Goal: Information Seeking & Learning: Find specific page/section

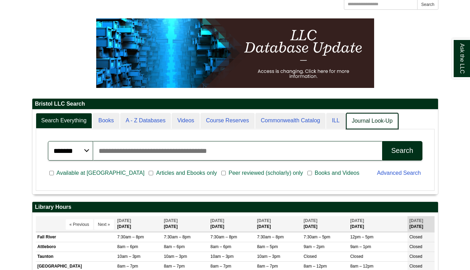
scroll to position [3, 3]
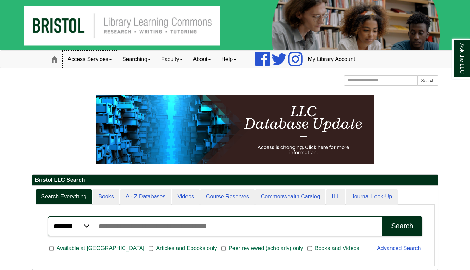
click at [101, 62] on link "Access Services" at bounding box center [89, 59] width 55 height 17
click at [137, 61] on link "Searching" at bounding box center [136, 59] width 39 height 17
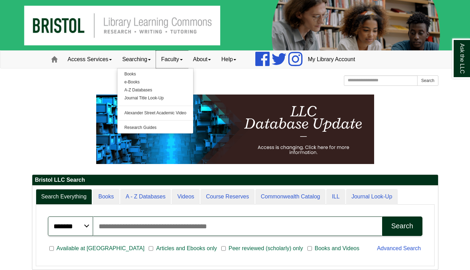
click at [183, 61] on link "Faculty" at bounding box center [172, 59] width 32 height 17
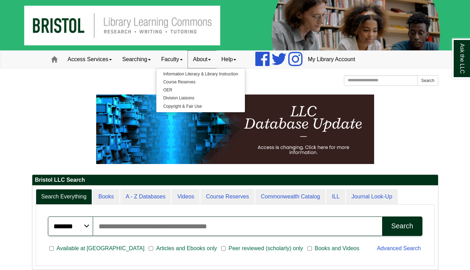
click at [207, 61] on link "About" at bounding box center [202, 59] width 28 height 17
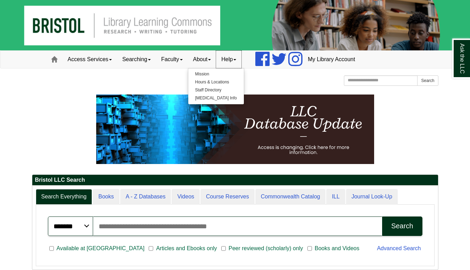
click at [236, 60] on span at bounding box center [234, 59] width 3 height 1
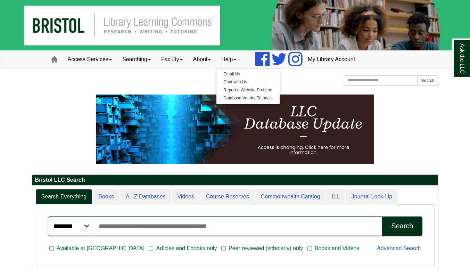
click at [154, 80] on div "[GEOGRAPHIC_DATA] [GEOGRAPHIC_DATA] Learning Commons Homepage Homepage Home Sea…" at bounding box center [235, 81] width 406 height 12
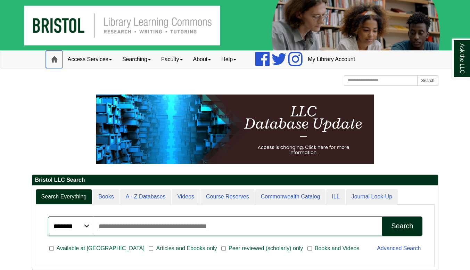
click at [53, 58] on span at bounding box center [54, 59] width 6 height 6
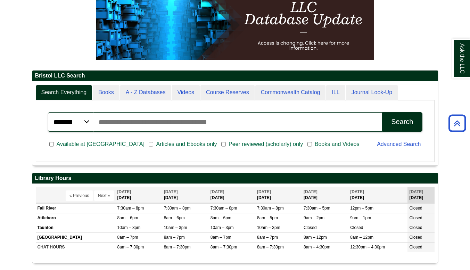
scroll to position [3, 3]
click at [248, 124] on input "Search articles, books, journals & more" at bounding box center [237, 121] width 289 height 19
type input "**********"
click at [382, 112] on button "Search" at bounding box center [402, 121] width 40 height 19
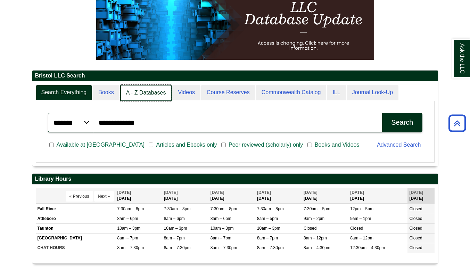
click at [143, 92] on link "A - Z Databases" at bounding box center [146, 93] width 52 height 16
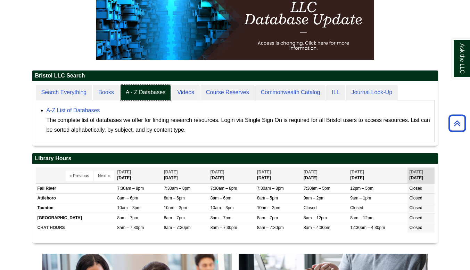
scroll to position [64, 406]
click at [71, 110] on link "A-Z List of Databases" at bounding box center [73, 110] width 53 height 6
